Goal: Transaction & Acquisition: Obtain resource

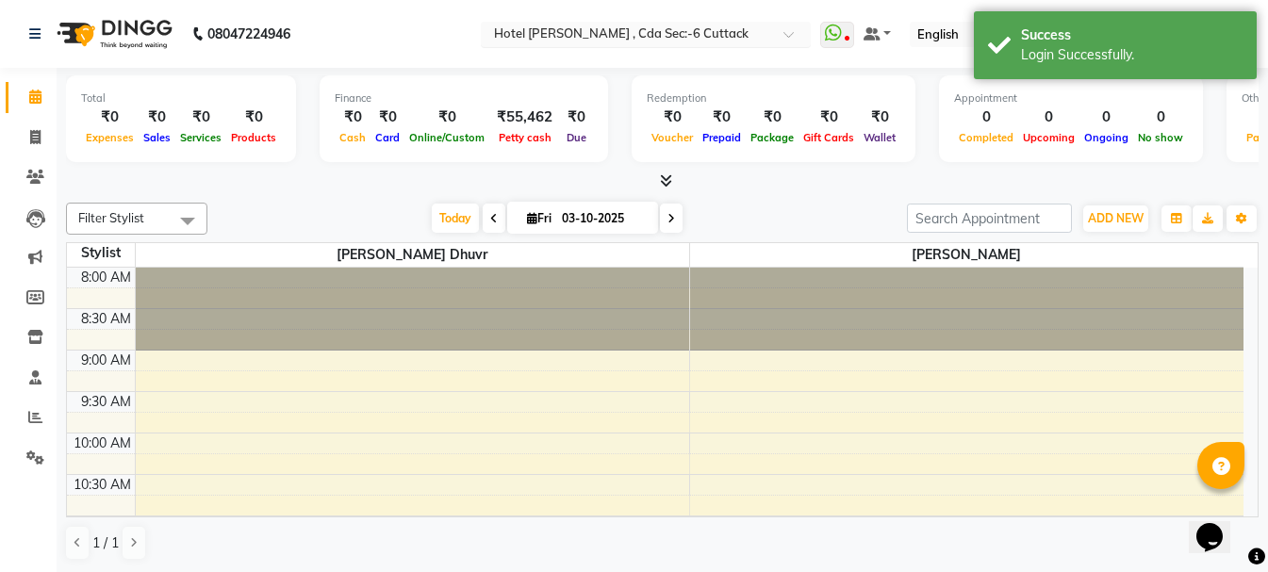
click at [590, 35] on input "text" at bounding box center [626, 35] width 273 height 19
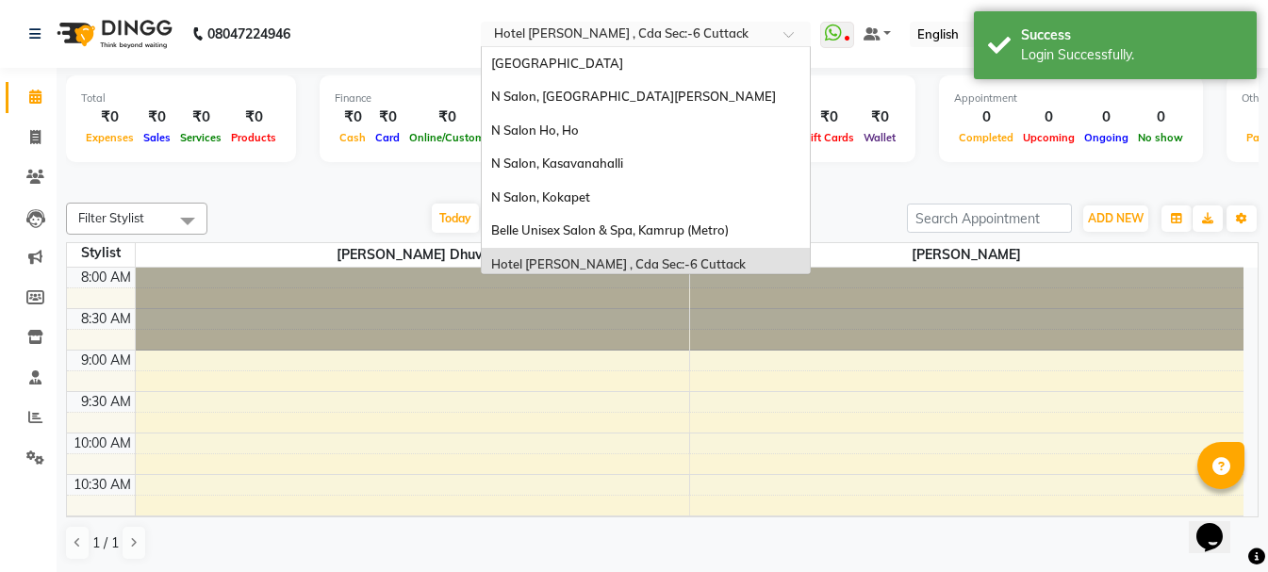
scroll to position [8, 0]
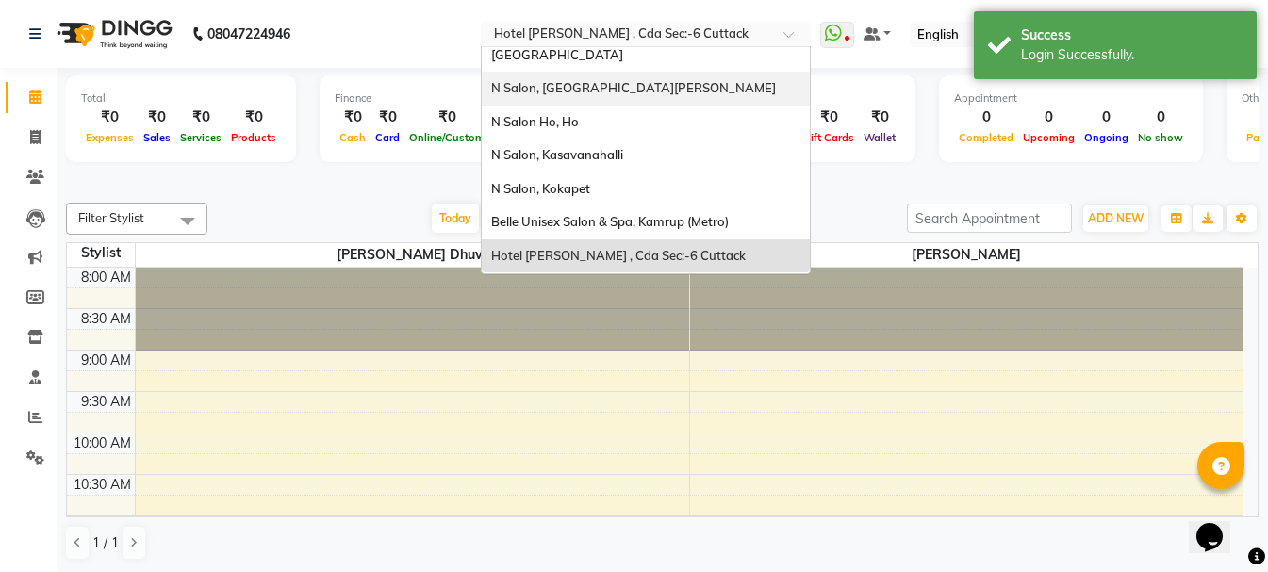
click at [590, 91] on span "N Salon, [GEOGRAPHIC_DATA][PERSON_NAME]" at bounding box center [633, 87] width 285 height 15
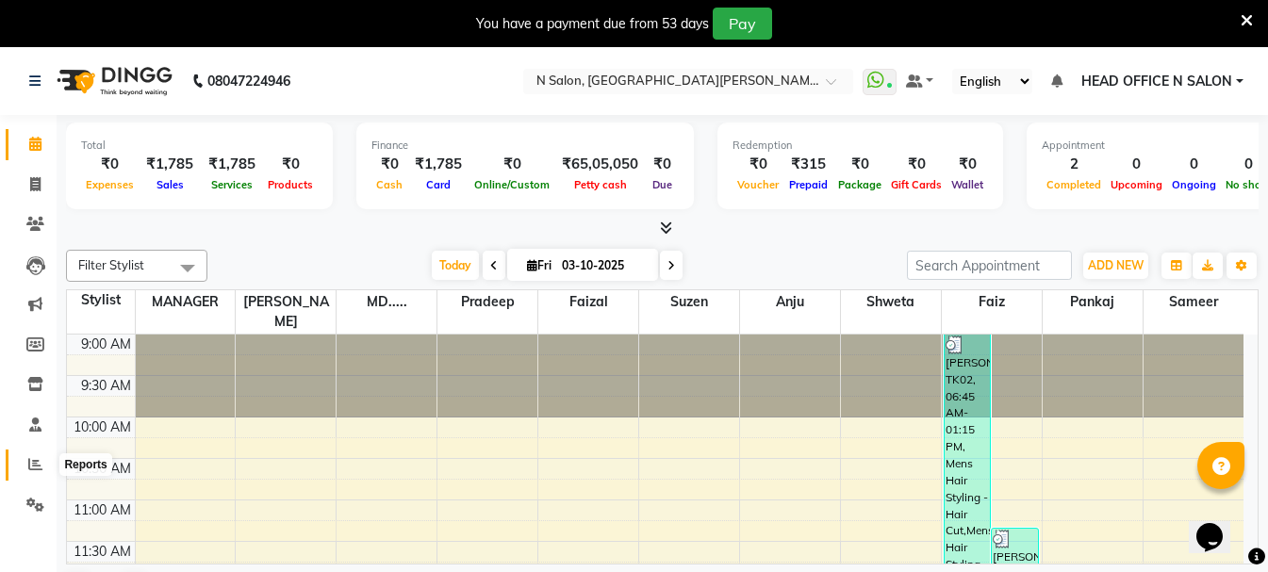
click at [38, 465] on icon at bounding box center [35, 464] width 14 height 14
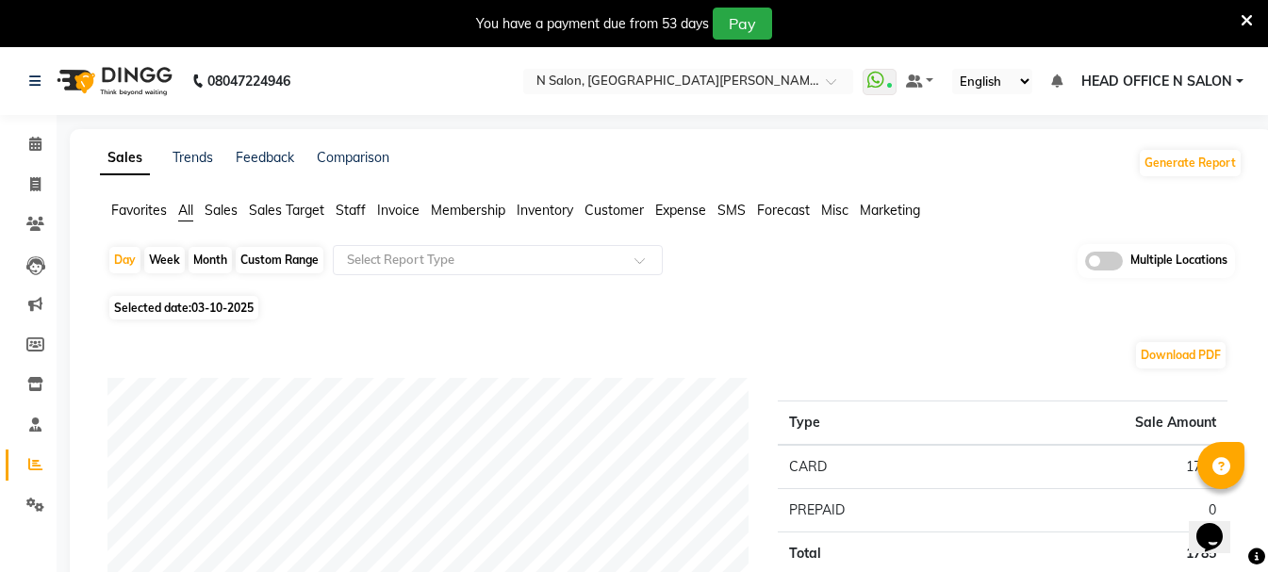
click at [493, 206] on span "Membership" at bounding box center [468, 210] width 74 height 17
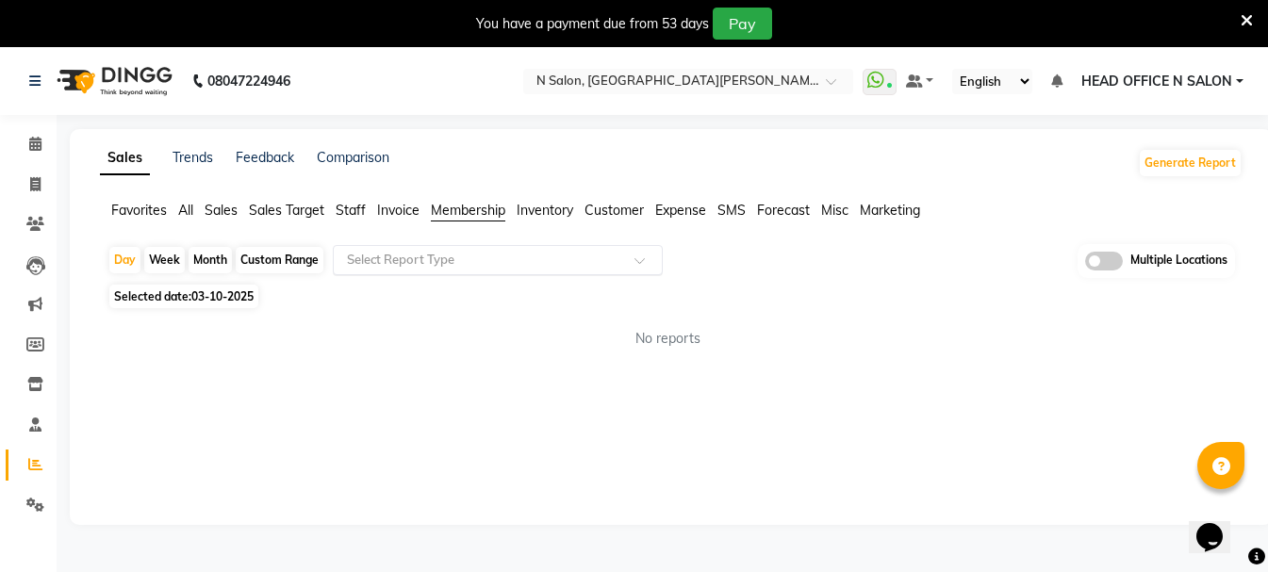
click at [426, 268] on input "text" at bounding box center [479, 260] width 272 height 19
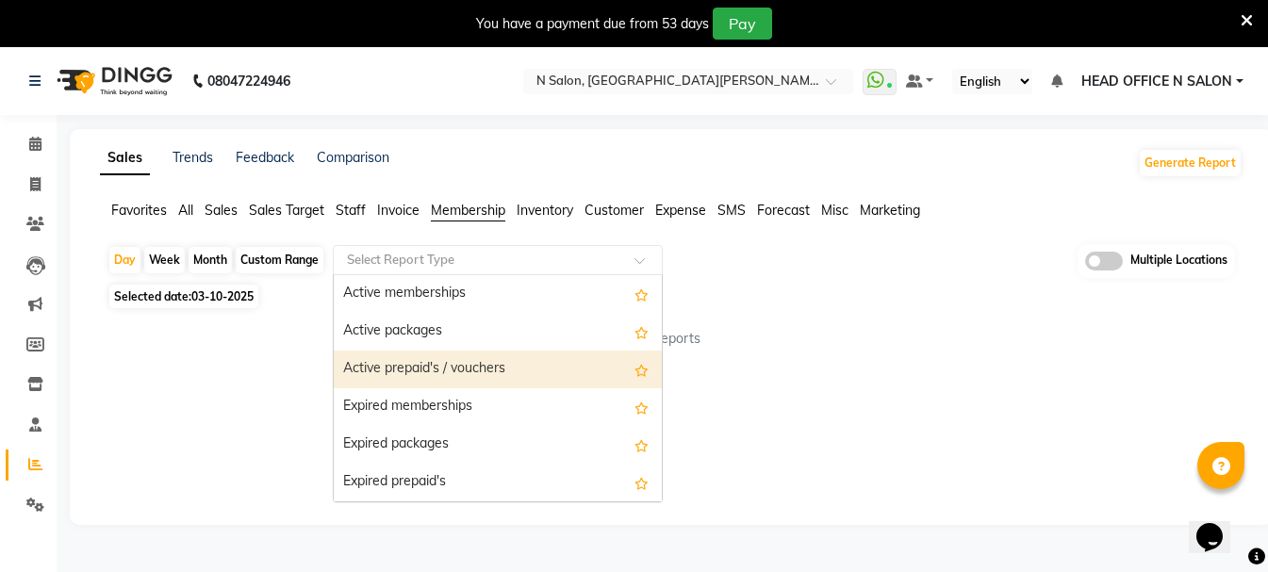
click at [451, 364] on div "Active prepaid's / vouchers" at bounding box center [498, 370] width 328 height 38
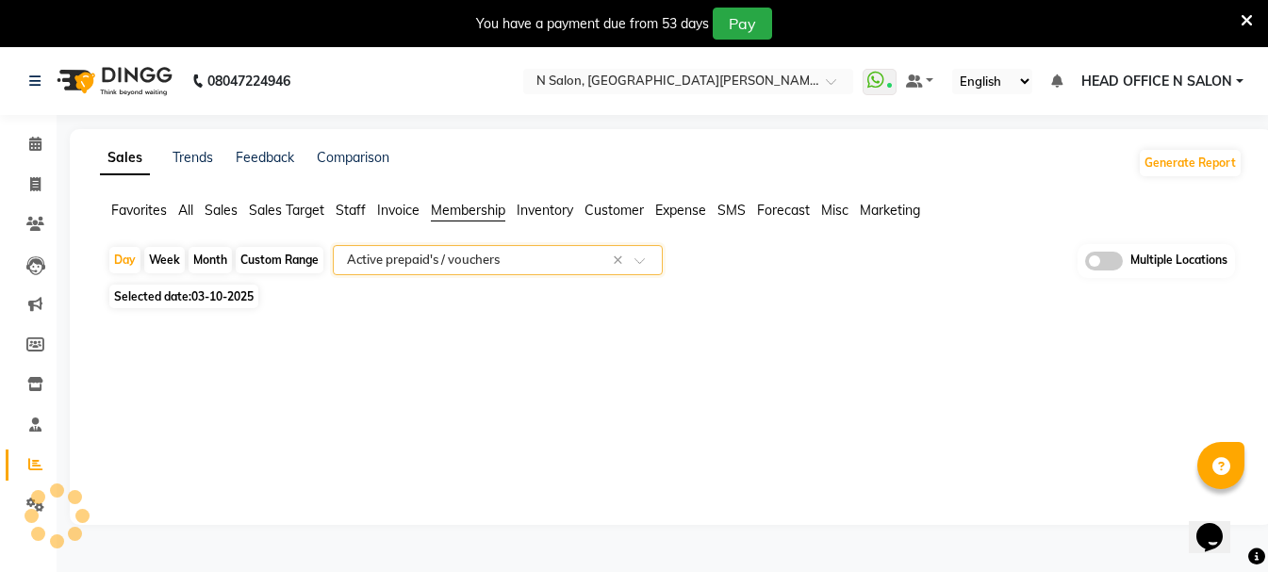
select select "full_report"
select select "csv"
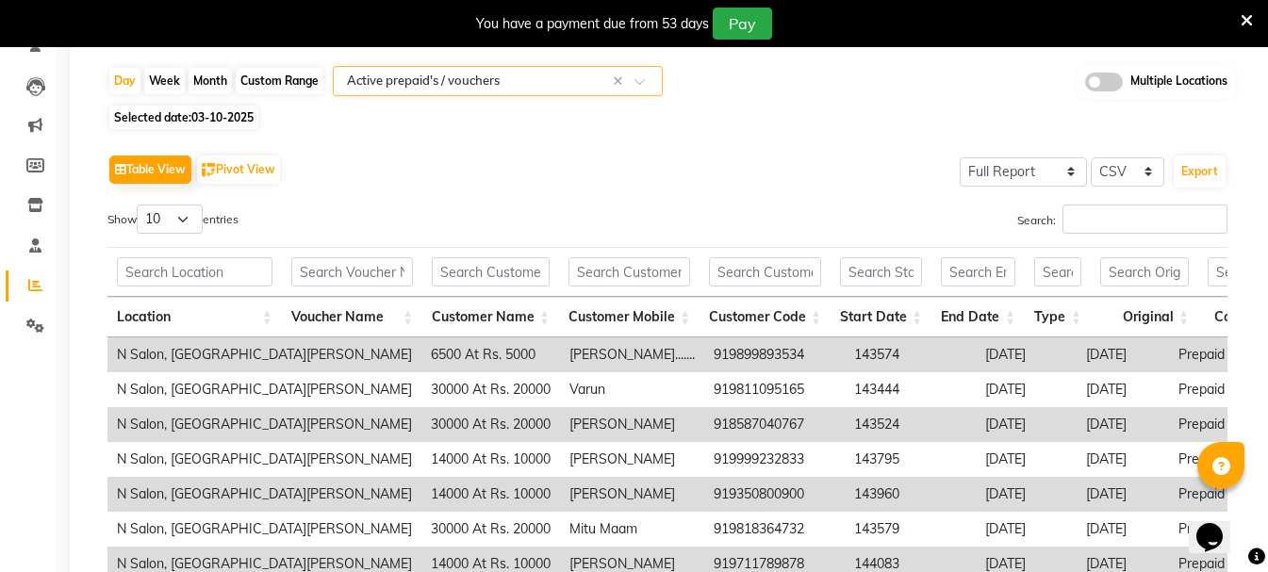
scroll to position [189, 0]
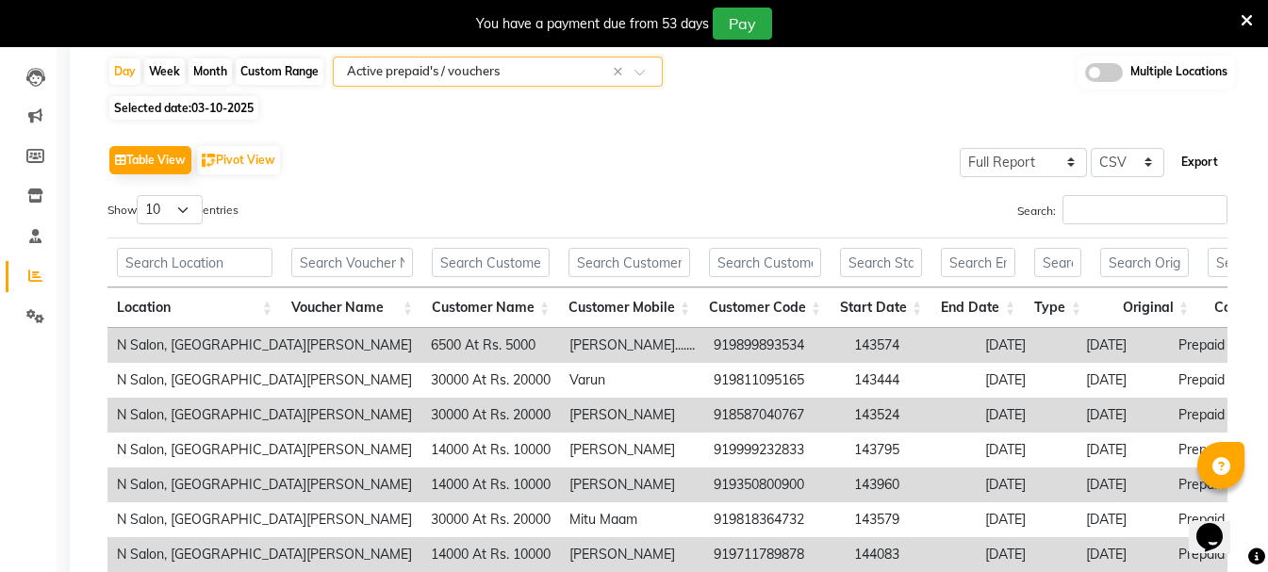
click at [1197, 162] on button "Export" at bounding box center [1200, 162] width 52 height 32
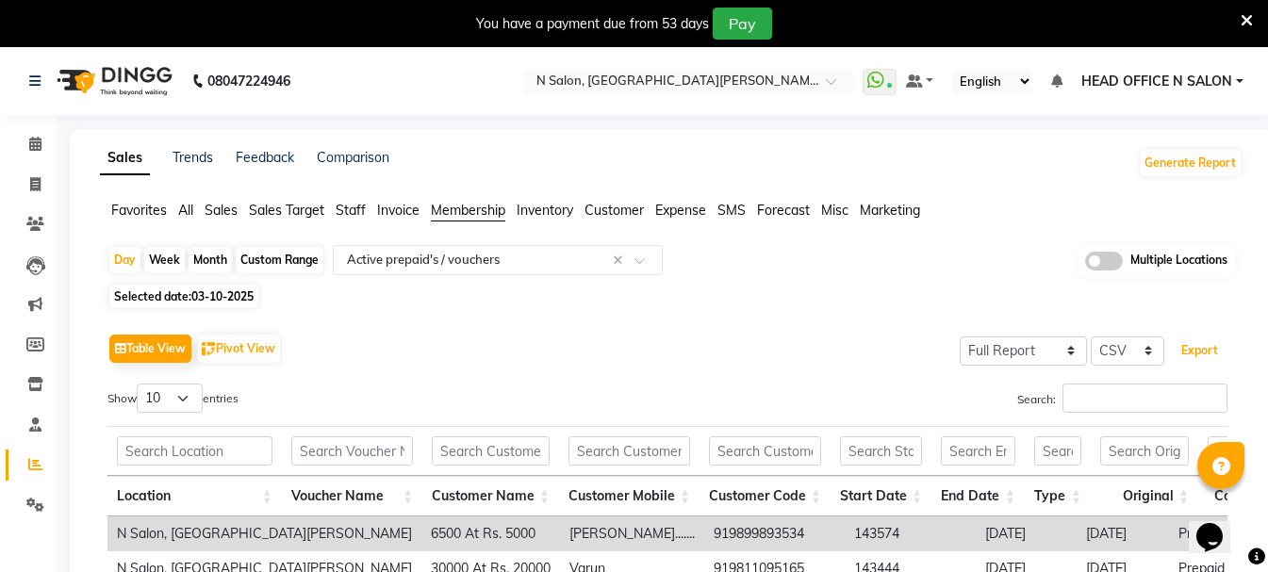
scroll to position [94, 0]
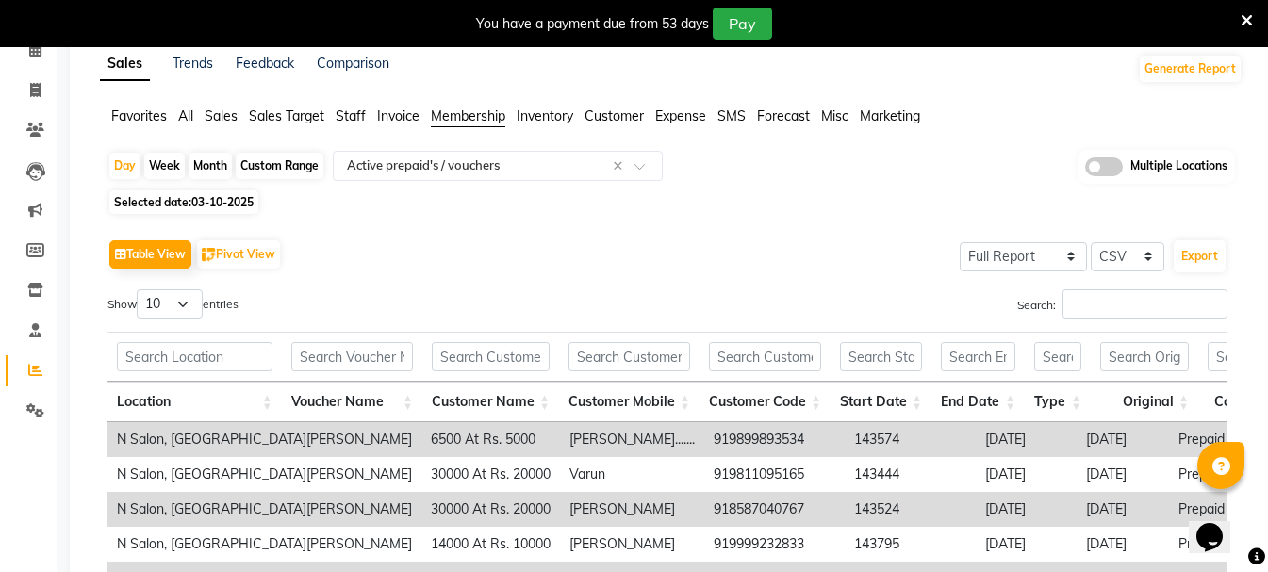
click at [213, 160] on div "Month" at bounding box center [210, 166] width 43 height 26
select select "10"
select select "2025"
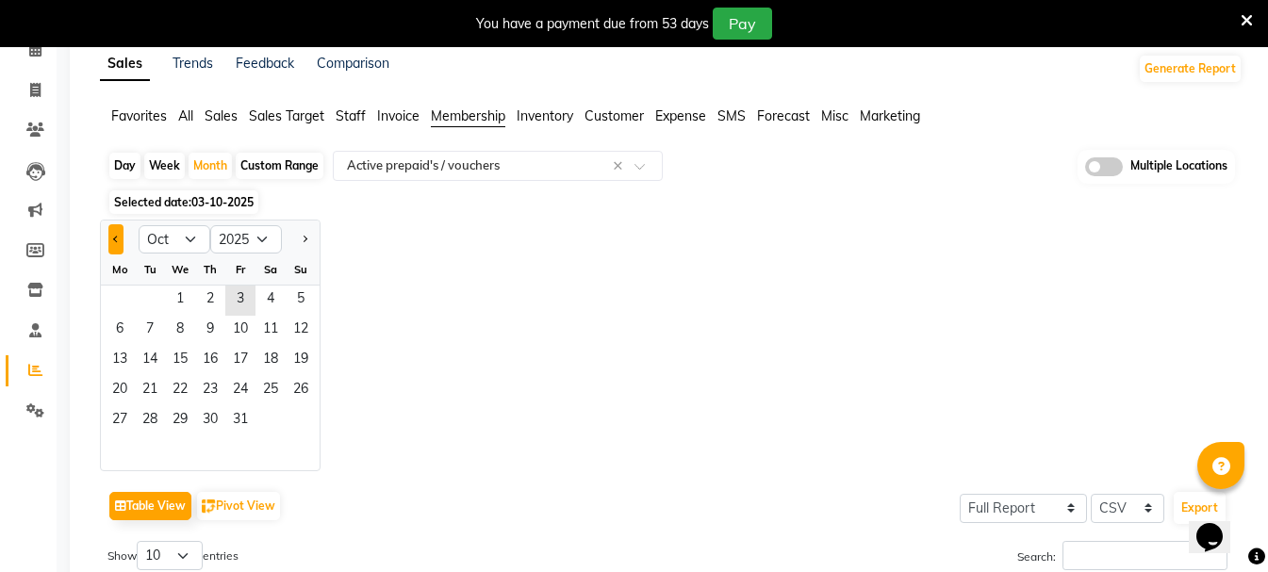
click at [112, 242] on button "Previous month" at bounding box center [115, 239] width 15 height 30
select select "9"
drag, startPoint x: 111, startPoint y: 303, endPoint x: 587, endPoint y: 190, distance: 489.4
click at [111, 302] on span "1" at bounding box center [120, 301] width 30 height 30
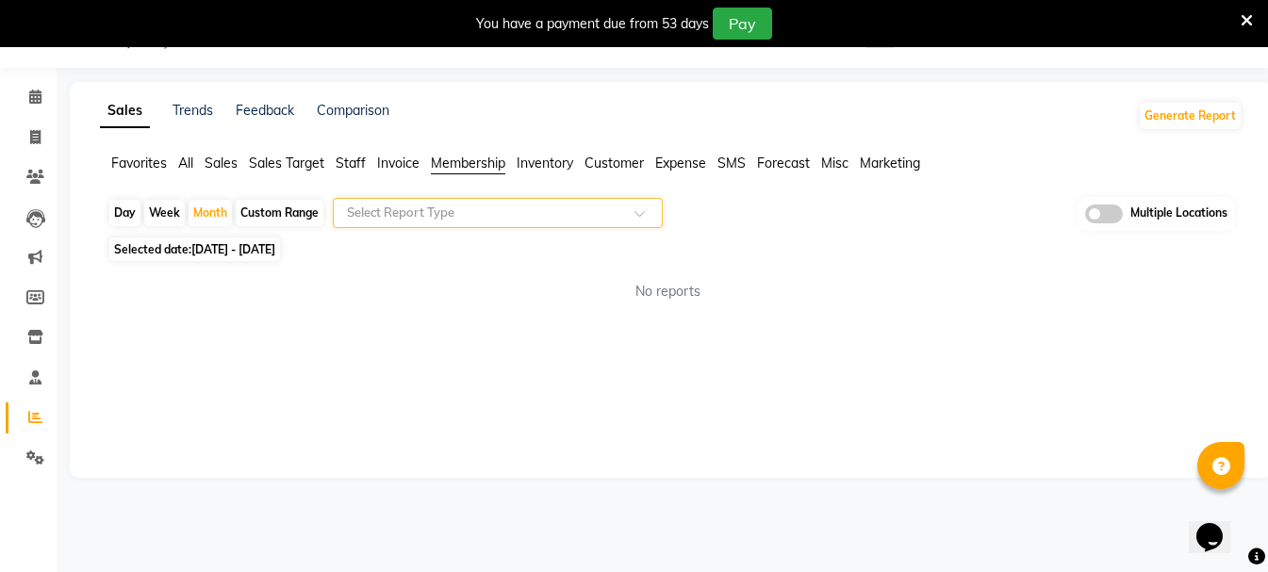
scroll to position [47, 0]
click at [188, 172] on li "All" at bounding box center [185, 164] width 15 height 20
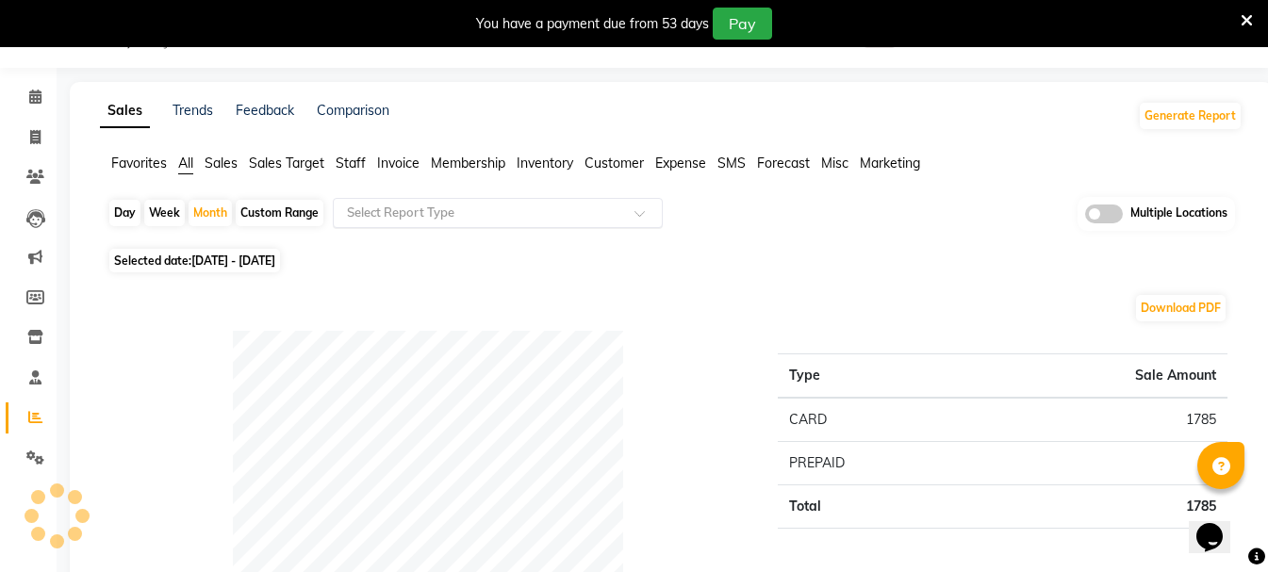
click at [439, 215] on input "text" at bounding box center [479, 213] width 272 height 19
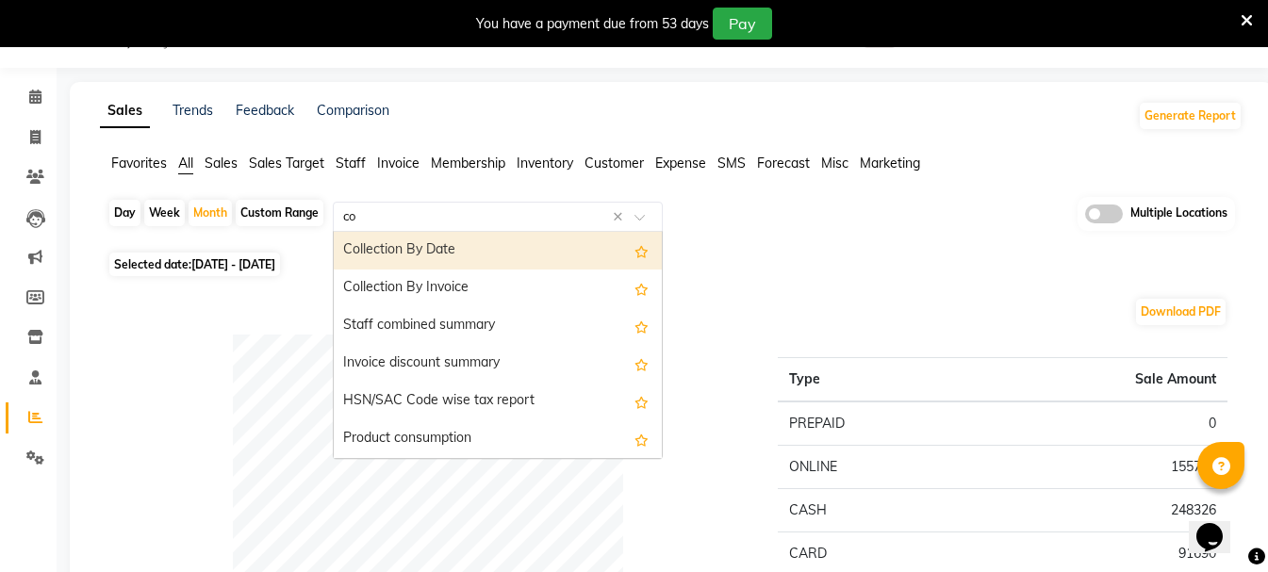
type input "com"
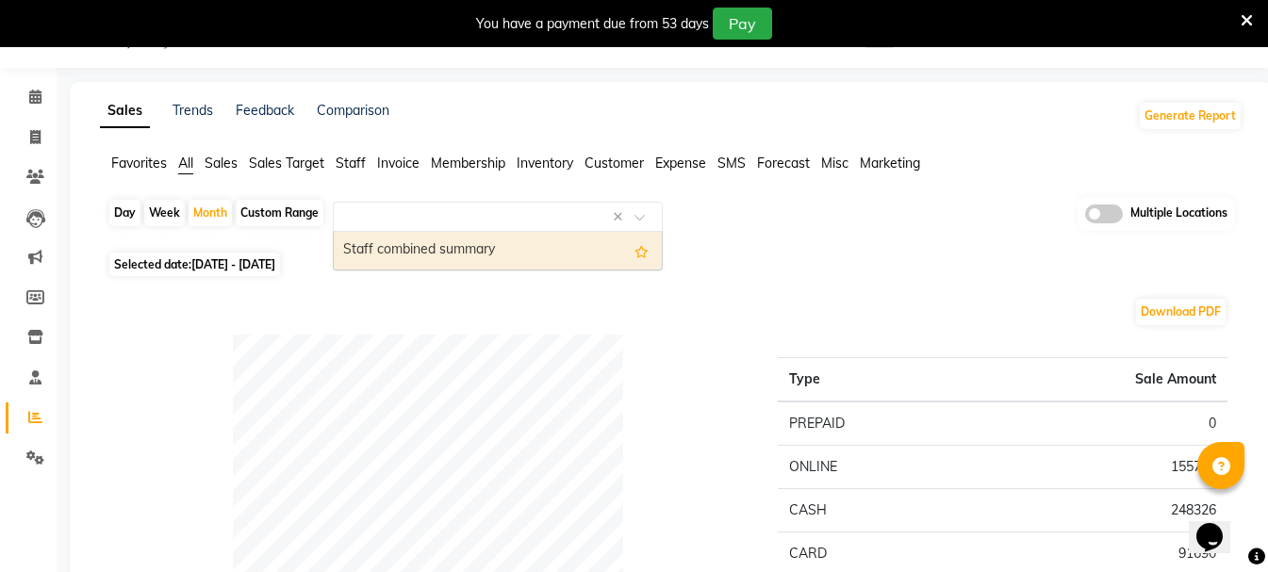
select select "full_report"
select select "csv"
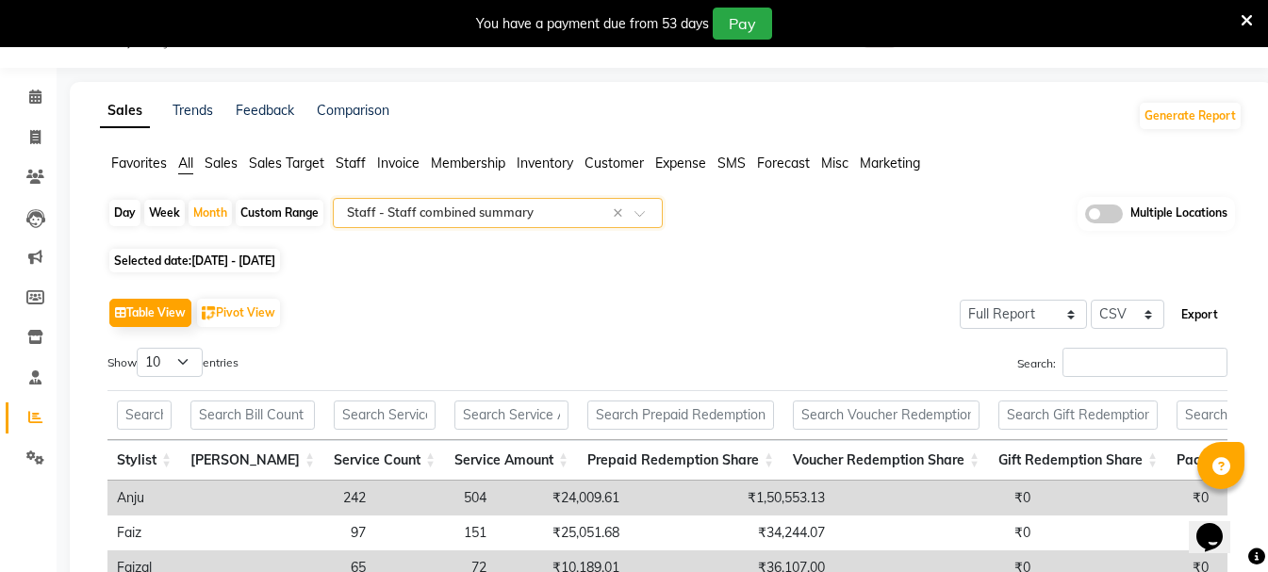
click at [1204, 324] on button "Export" at bounding box center [1200, 315] width 52 height 32
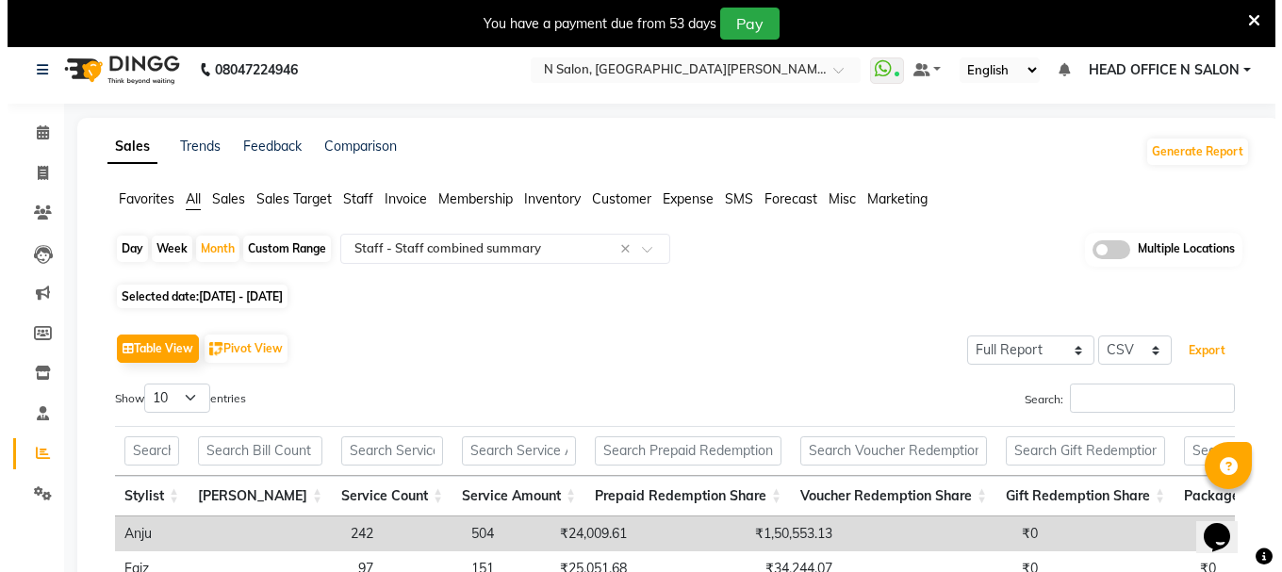
scroll to position [0, 0]
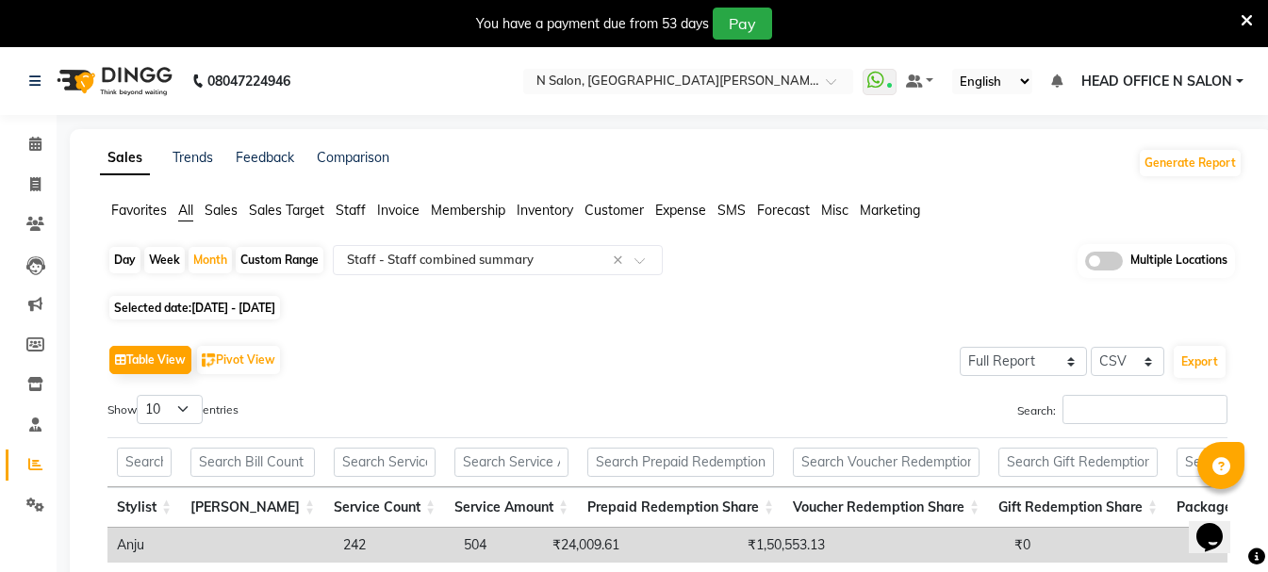
click at [1198, 85] on span "HEAD OFFICE N SALON" at bounding box center [1157, 82] width 151 height 20
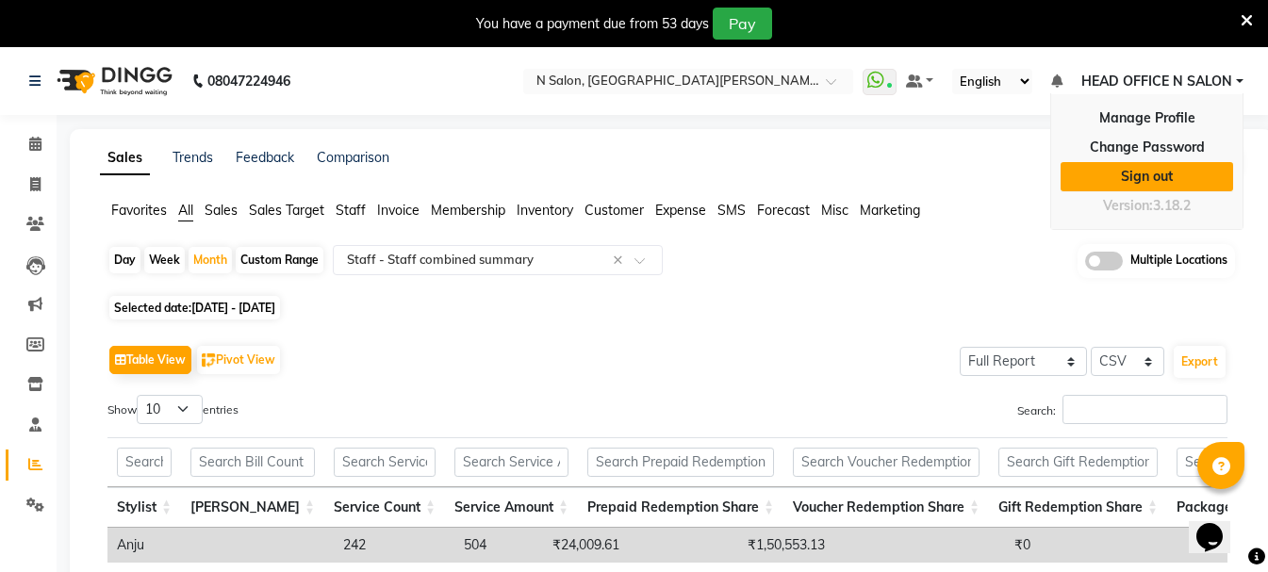
click at [1157, 172] on link "Sign out" at bounding box center [1147, 176] width 173 height 29
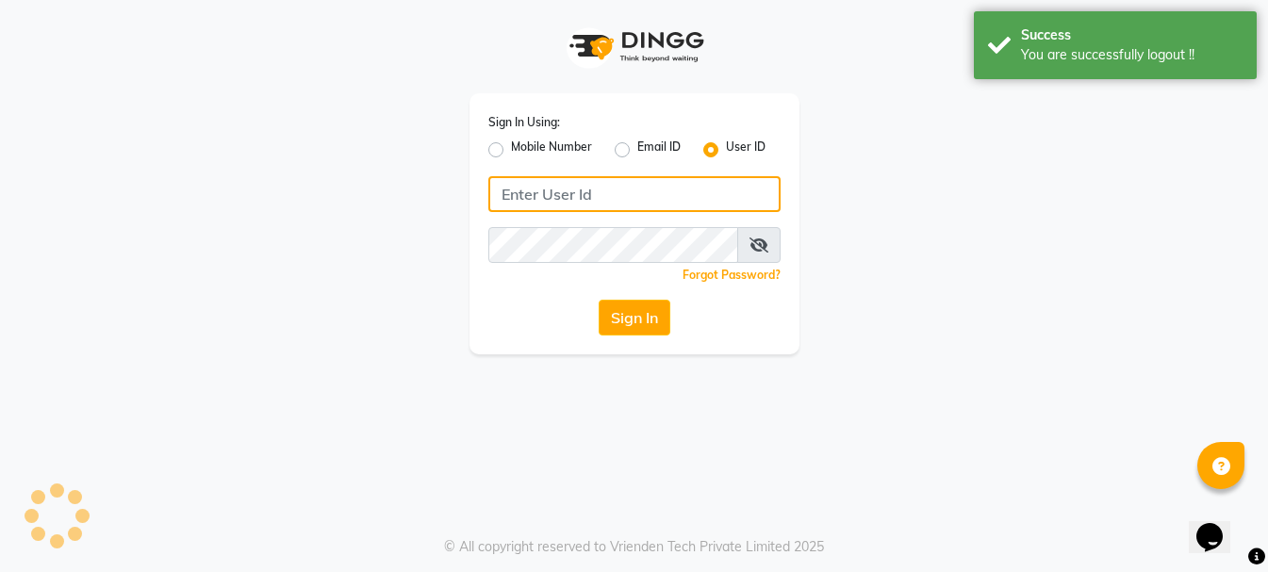
type input "9289115242"
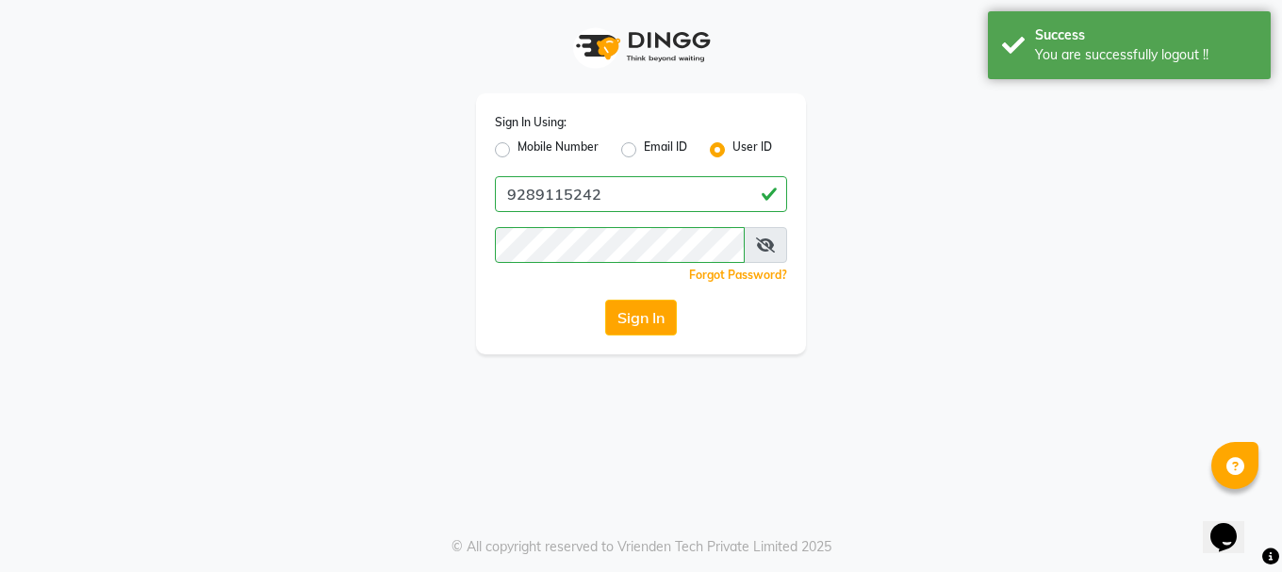
click at [494, 157] on div "Sign In Using: Mobile Number Email ID User ID 9289115242 Remember me Forgot Pas…" at bounding box center [641, 223] width 330 height 261
click at [518, 145] on label "Mobile Number" at bounding box center [558, 150] width 81 height 23
click at [518, 145] on input "Mobile Number" at bounding box center [524, 145] width 12 height 12
radio input "true"
radio input "false"
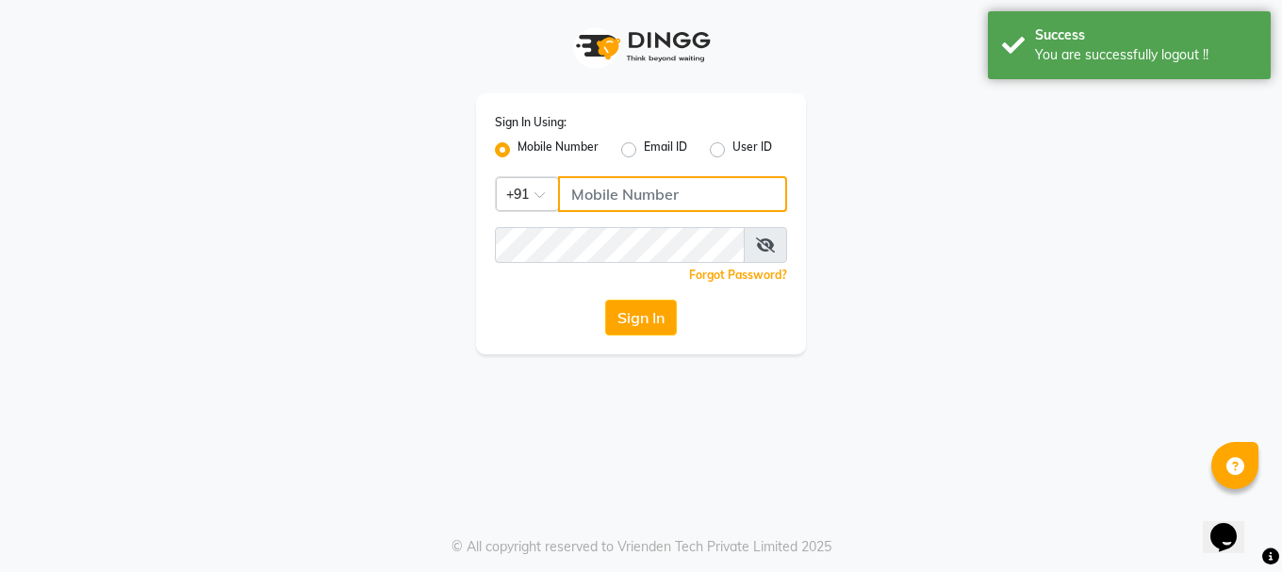
click at [607, 180] on input "Username" at bounding box center [672, 194] width 229 height 36
type input "9289115244"
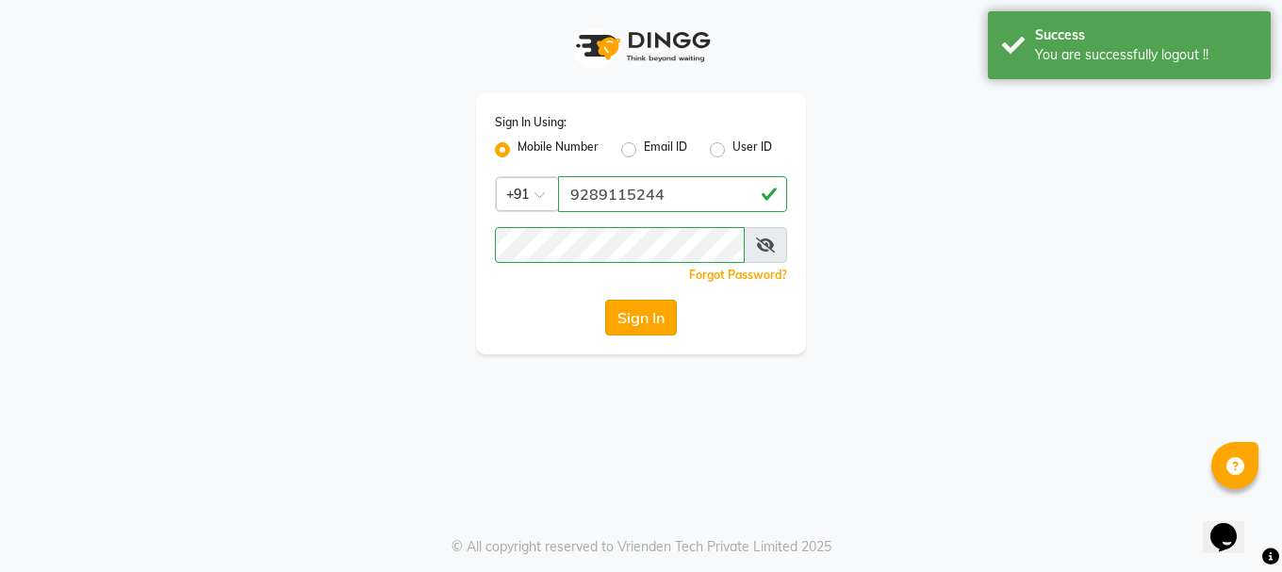
click at [649, 308] on button "Sign In" at bounding box center [641, 318] width 72 height 36
